Goal: Information Seeking & Learning: Learn about a topic

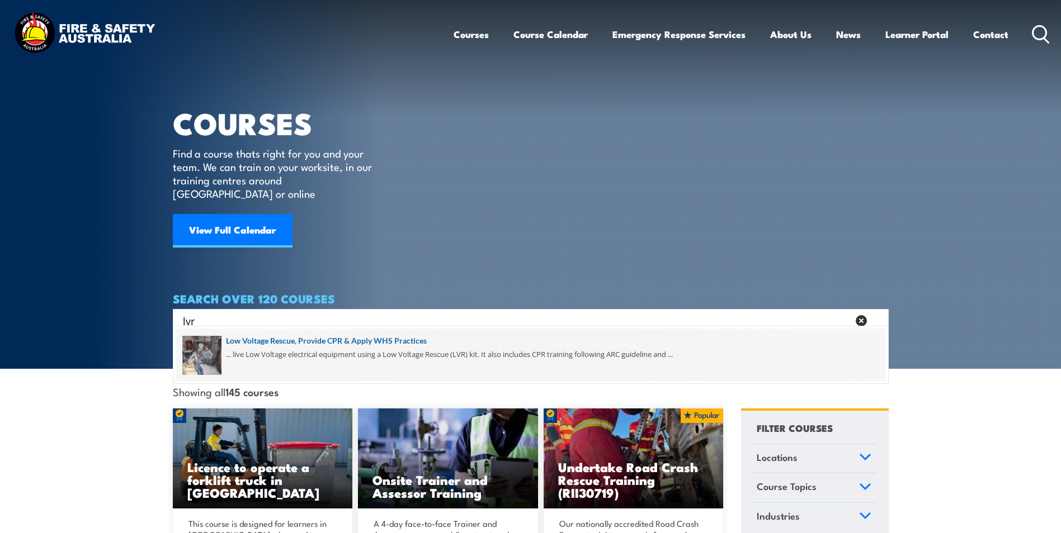
type input "lvr"
click at [400, 344] on span at bounding box center [530, 355] width 709 height 53
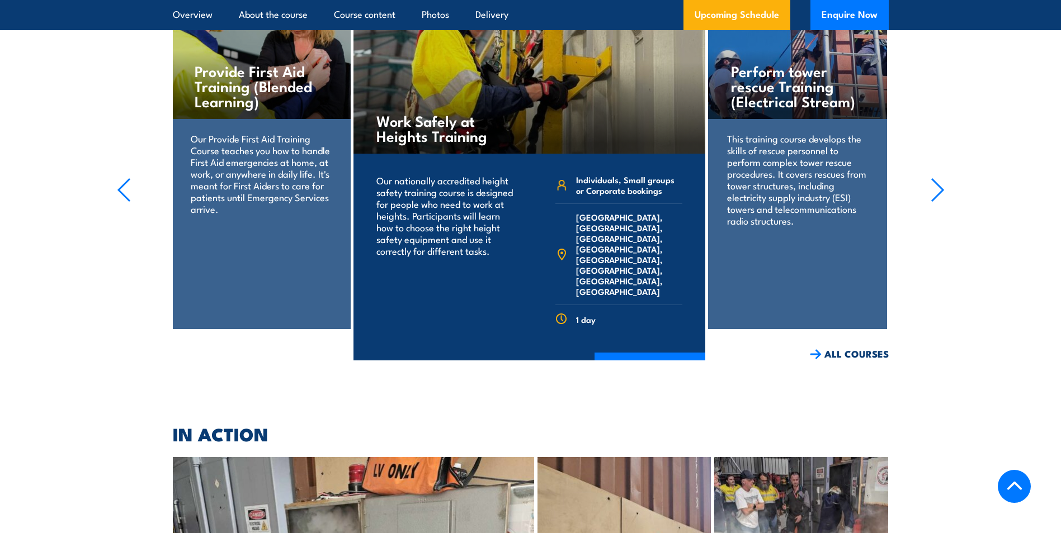
scroll to position [2236, 0]
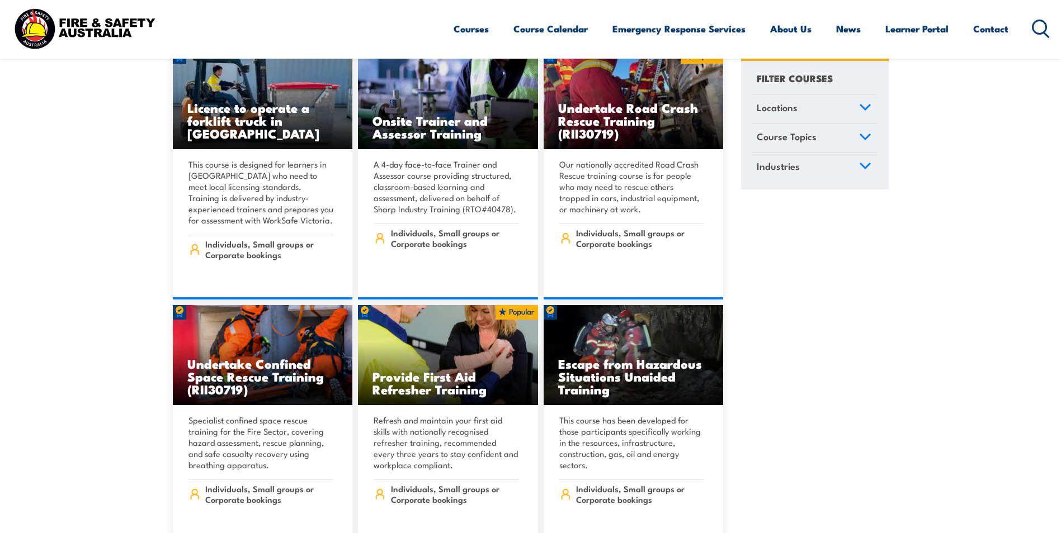
scroll to position [280, 0]
